Goal: Book appointment/travel/reservation

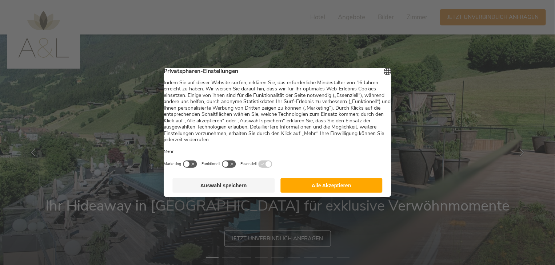
click at [327, 191] on button "Alle Akzeptieren" at bounding box center [331, 185] width 102 height 15
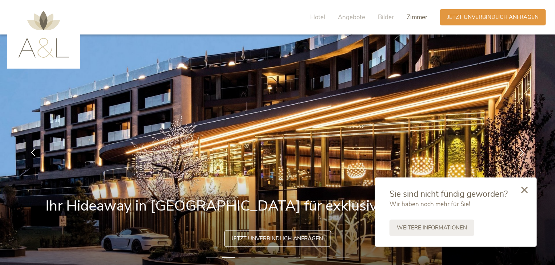
click at [419, 20] on span "Zimmer" at bounding box center [416, 17] width 21 height 8
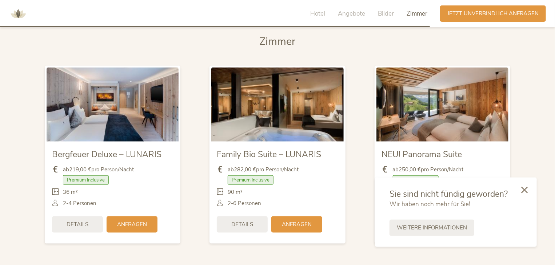
scroll to position [1688, 0]
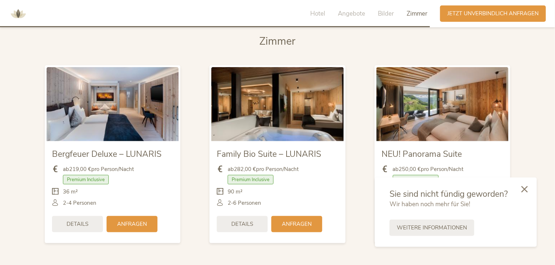
click at [524, 192] on icon at bounding box center [524, 189] width 7 height 7
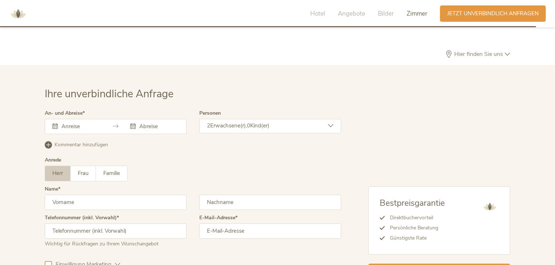
scroll to position [2105, 0]
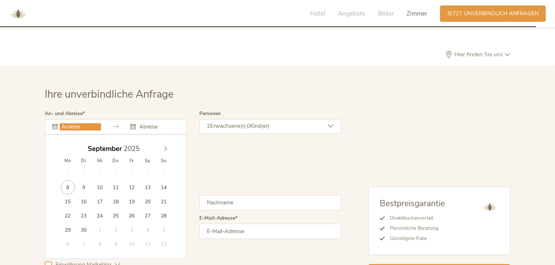
click at [73, 123] on input "text" at bounding box center [80, 126] width 41 height 7
type input "20.09.2025"
type input "22.09.2025"
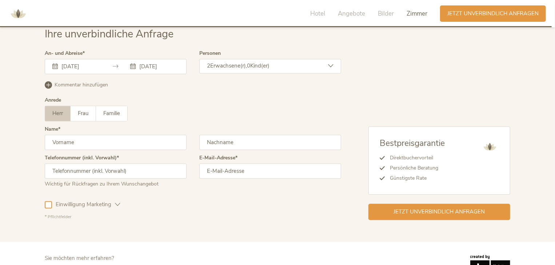
scroll to position [2165, 0]
click at [412, 208] on span "Jetzt unverbindlich anfragen" at bounding box center [439, 212] width 91 height 8
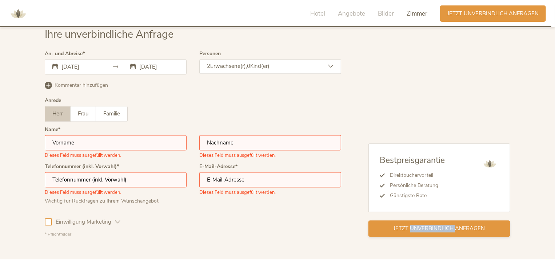
click at [412, 201] on div "Bestpreisgarantie Direktbuchervorteil Persönliche Beratung Günstigste Rate Jetz…" at bounding box center [439, 191] width 142 height 94
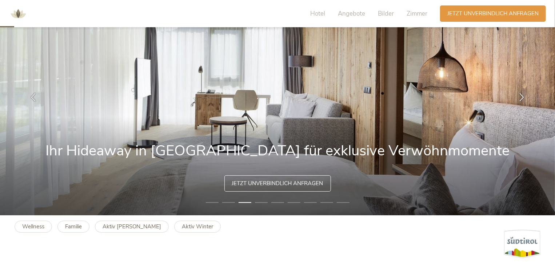
scroll to position [56, 0]
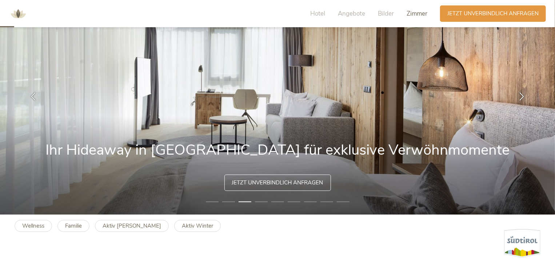
click at [414, 13] on span "Zimmer" at bounding box center [416, 13] width 21 height 8
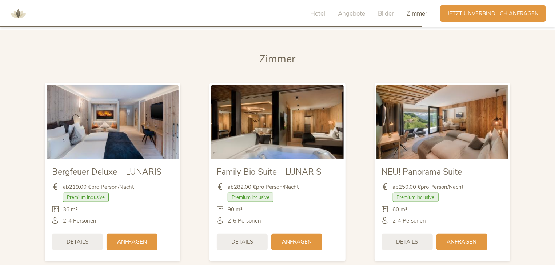
scroll to position [1670, 0]
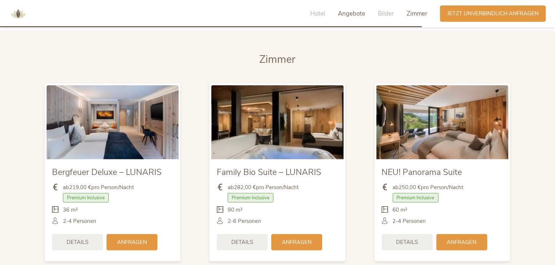
click at [347, 15] on span "Angebote" at bounding box center [351, 13] width 27 height 8
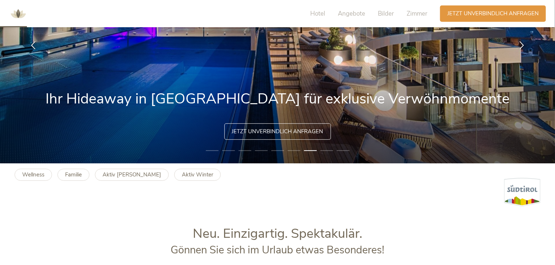
scroll to position [106, 0]
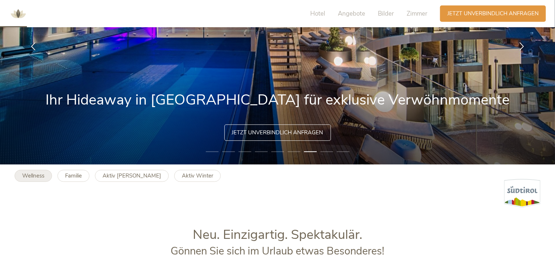
click at [36, 178] on b "Wellness" at bounding box center [33, 175] width 22 height 7
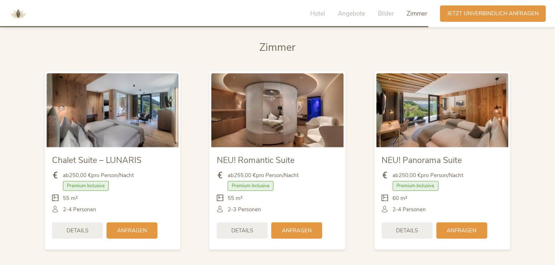
scroll to position [1724, 0]
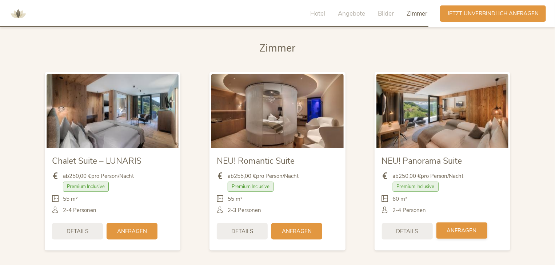
click at [461, 227] on span "Anfragen" at bounding box center [462, 231] width 30 height 8
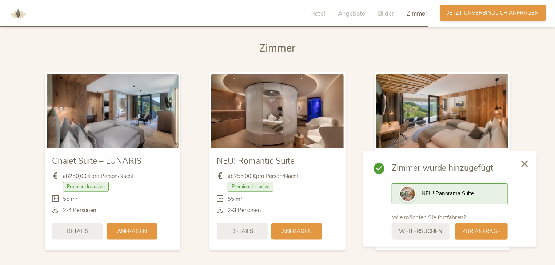
click at [490, 15] on span "Jetzt unverbindlich anfragen" at bounding box center [492, 13] width 91 height 8
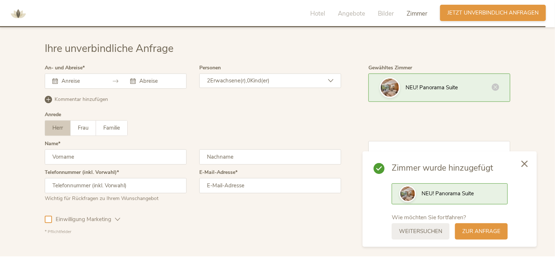
scroll to position [2197, 0]
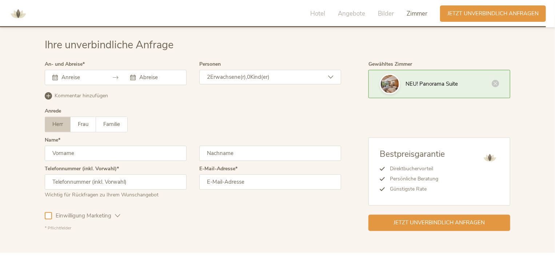
click at [70, 76] on input "text" at bounding box center [80, 77] width 41 height 7
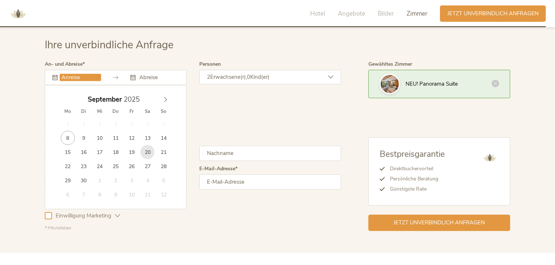
type input "20.09.2025"
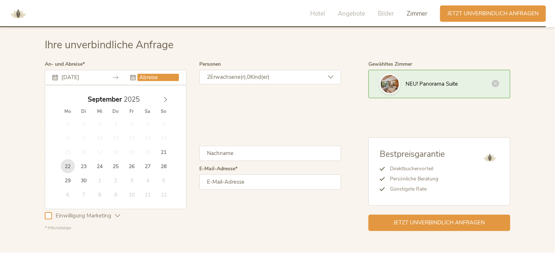
type input "22.09.2025"
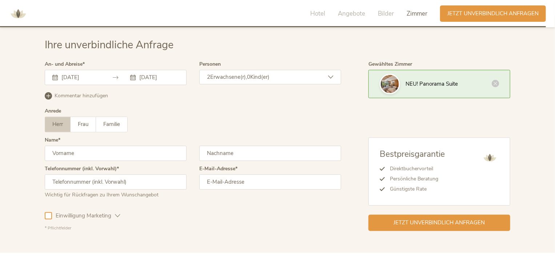
click at [72, 148] on input "text" at bounding box center [116, 153] width 142 height 15
type input "Wolfgang"
type input "Jirschik"
click at [54, 179] on input "06765475226" at bounding box center [116, 181] width 142 height 15
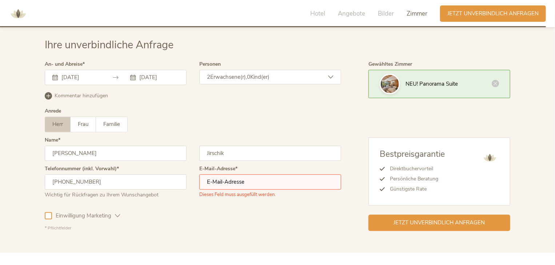
type input "+436765475226"
click at [214, 178] on input "email" at bounding box center [270, 181] width 142 height 15
type input "w.jirschik1608@gmail.com"
click at [49, 215] on div at bounding box center [48, 215] width 7 height 7
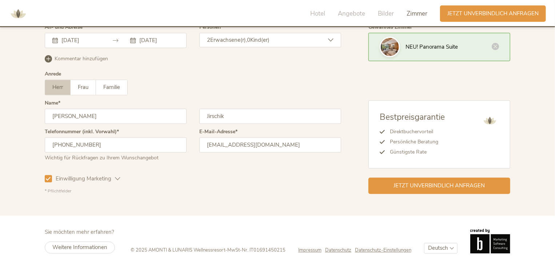
scroll to position [2234, 0]
click at [413, 186] on span "Jetzt unverbindlich anfragen" at bounding box center [439, 186] width 91 height 8
